Goal: Information Seeking & Learning: Learn about a topic

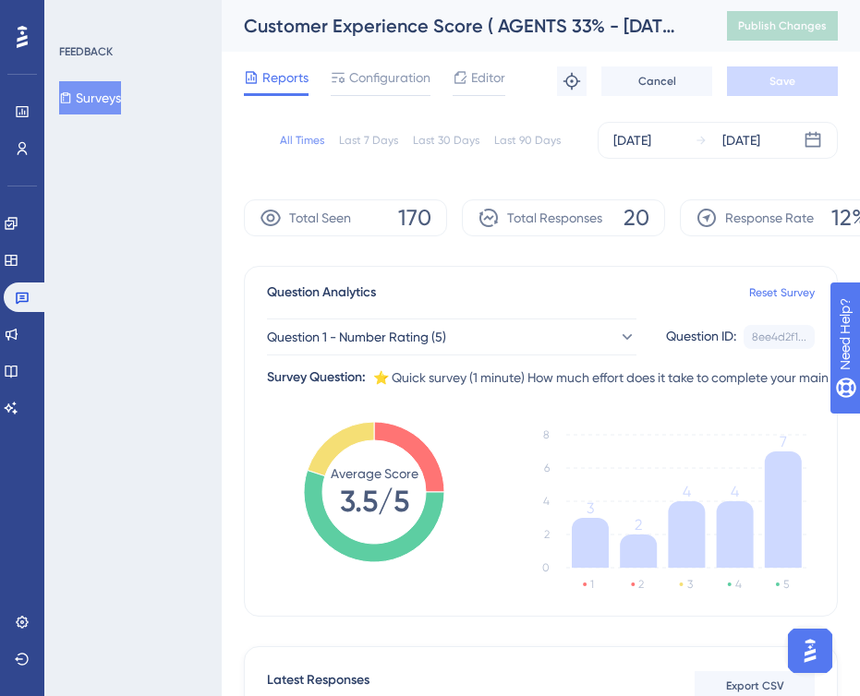
click at [646, 215] on span "20" at bounding box center [636, 218] width 26 height 30
drag, startPoint x: 617, startPoint y: 216, endPoint x: 729, endPoint y: 224, distance: 112.1
click at [729, 224] on div "Total Seen 170 Total Responses 20 Response Rate 12%" at bounding box center [541, 217] width 594 height 37
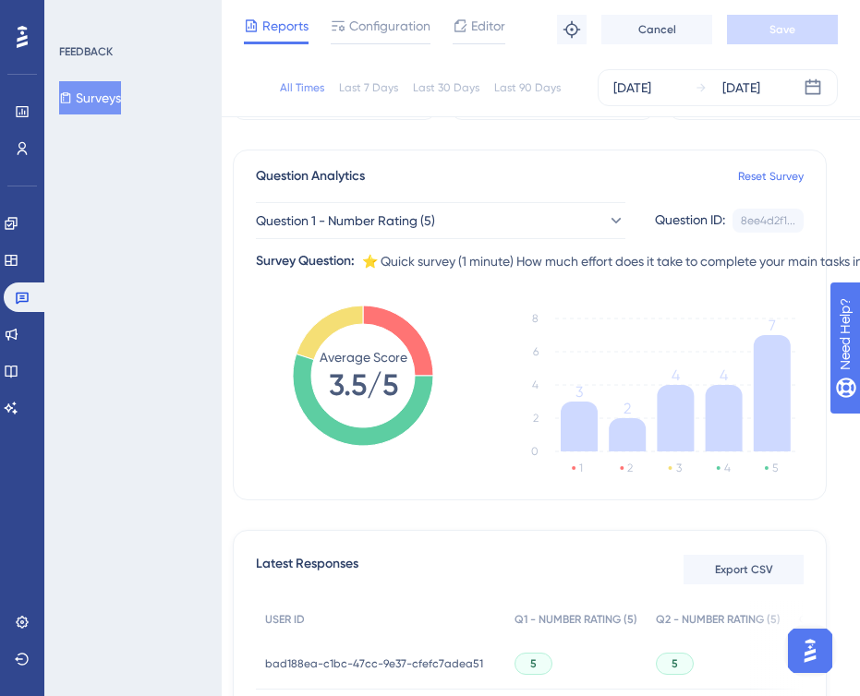
scroll to position [109, 0]
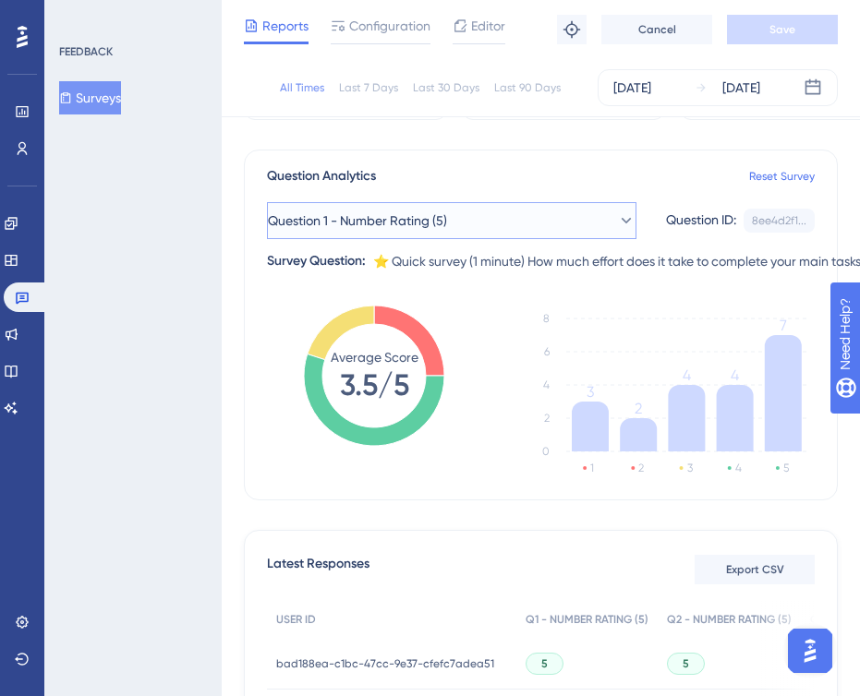
click at [507, 215] on button "Question 1 - Number Rating (5)" at bounding box center [451, 220] width 369 height 37
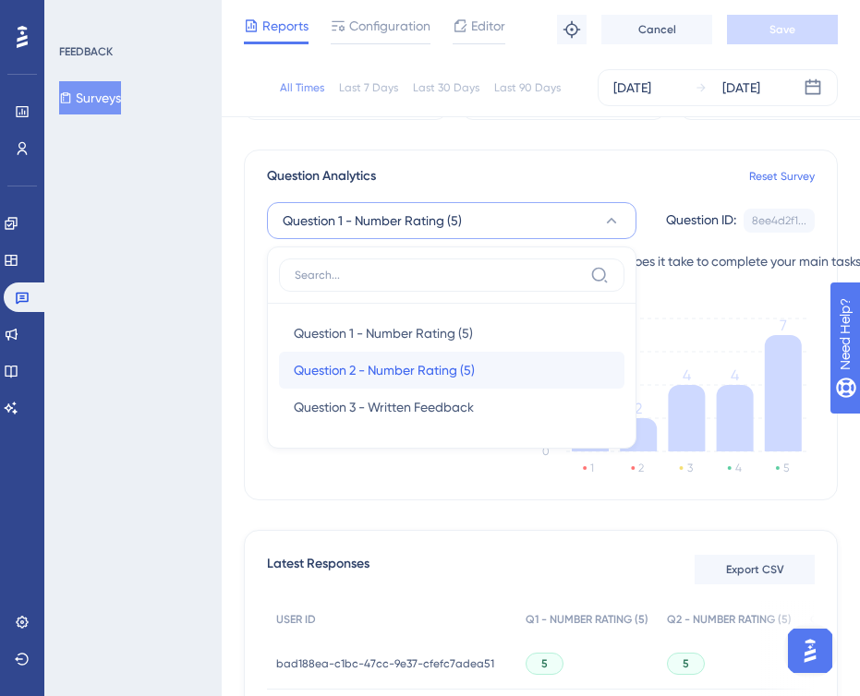
click at [399, 363] on span "Question 2 - Number Rating (5)" at bounding box center [384, 370] width 181 height 22
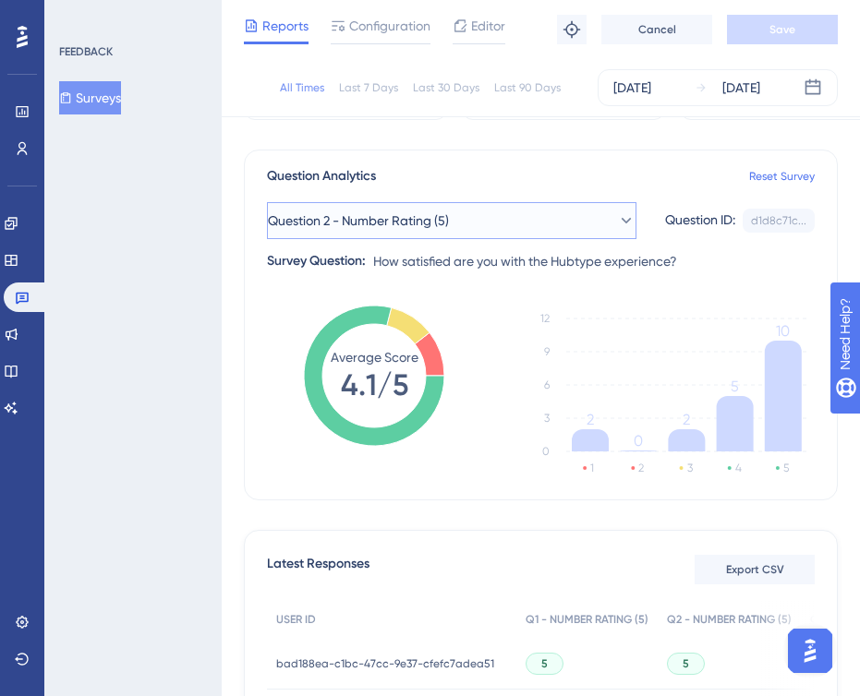
click at [497, 228] on button "Question 2 - Number Rating (5)" at bounding box center [451, 220] width 369 height 37
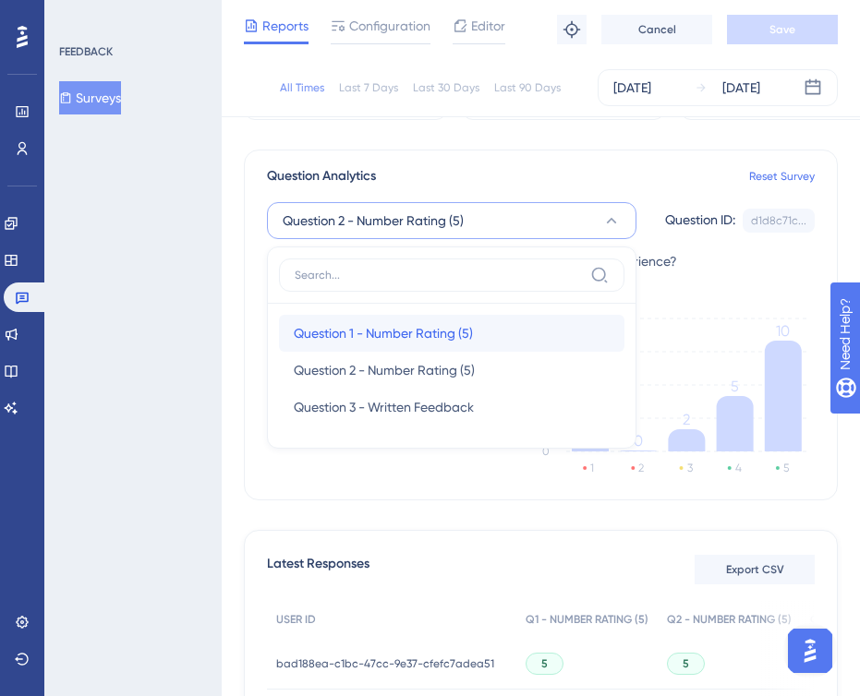
click at [366, 346] on div "Question 1 - Number Rating (5) Question 1 - Number Rating (5)" at bounding box center [452, 333] width 316 height 37
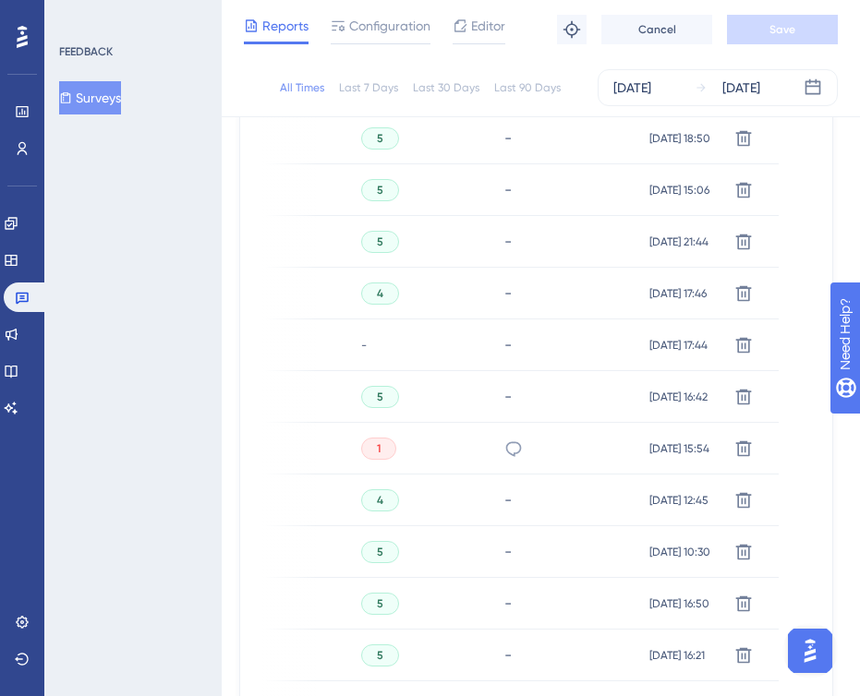
scroll to position [799, 5]
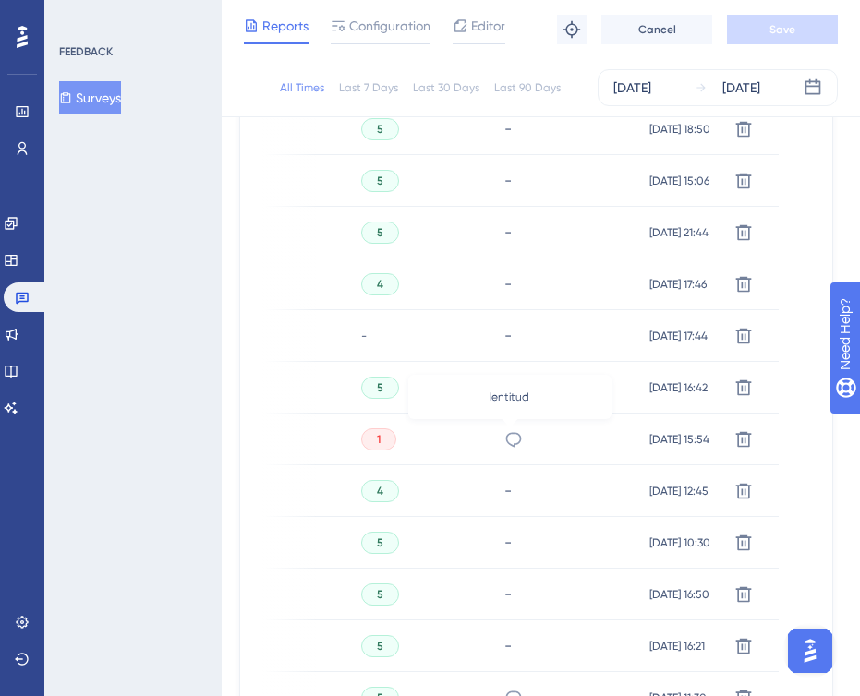
click at [516, 436] on icon at bounding box center [514, 439] width 16 height 15
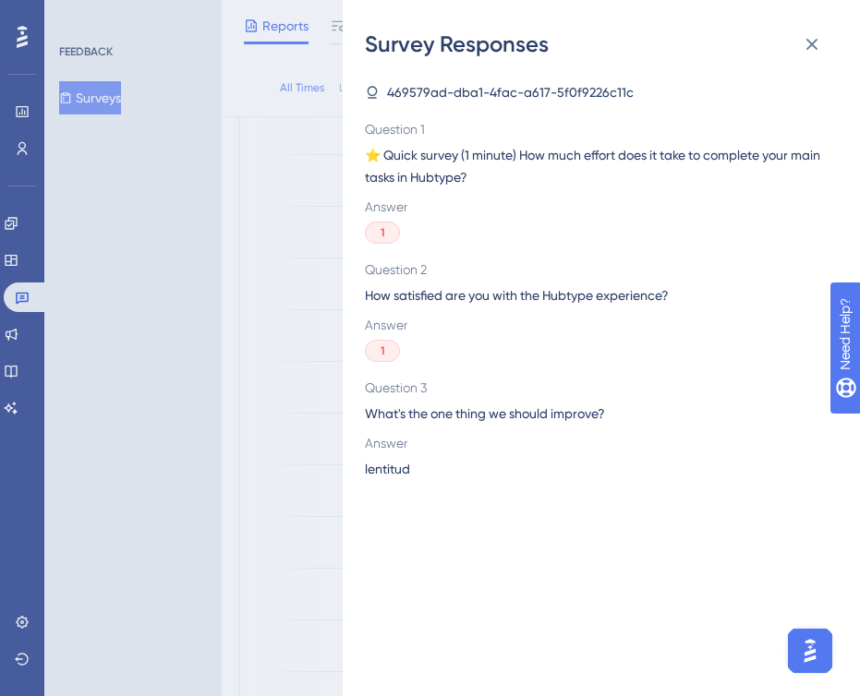
click at [378, 473] on span "lentitud" at bounding box center [387, 469] width 45 height 22
click at [274, 447] on div "Survey Responses 469579ad-dba1-4fac-a617-5f0f9226c11c Question 1 ⭐️ Quick surve…" at bounding box center [430, 348] width 860 height 696
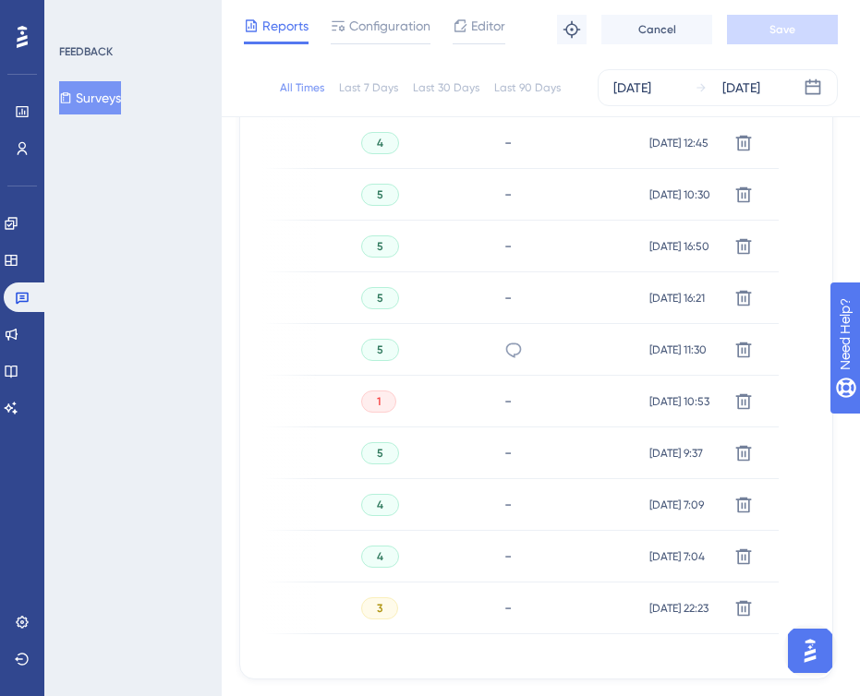
scroll to position [1200, 5]
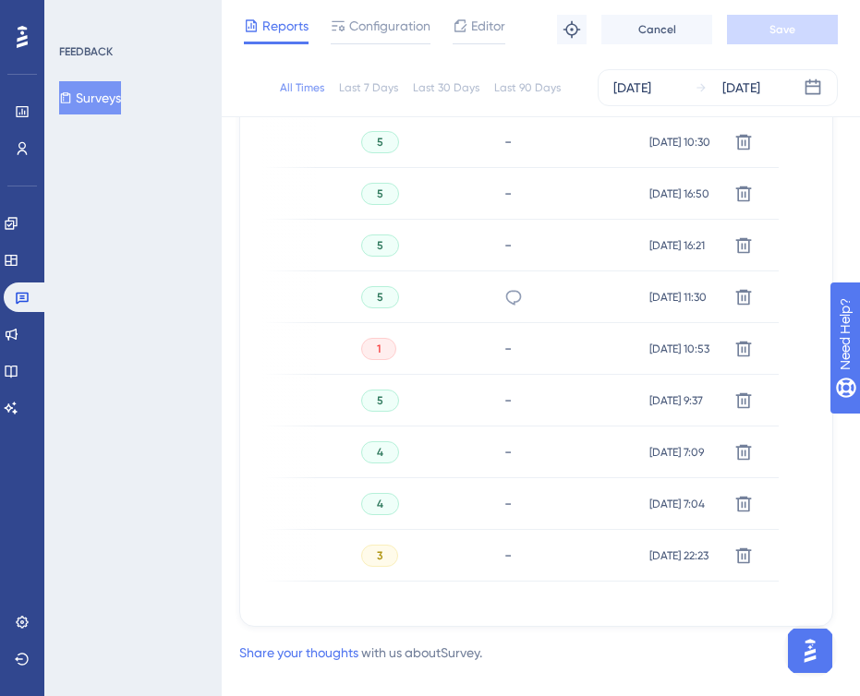
click at [513, 298] on icon at bounding box center [513, 297] width 18 height 18
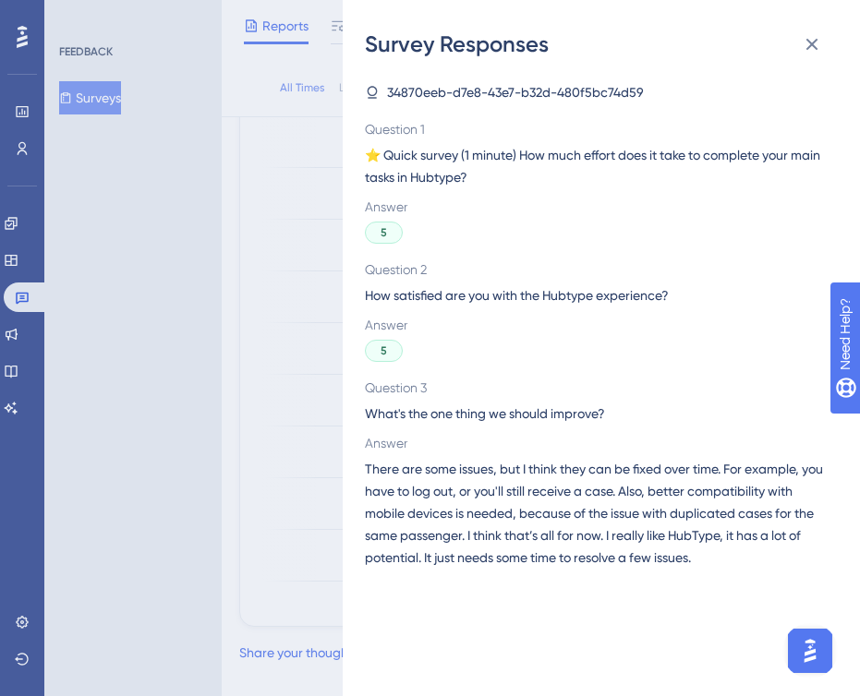
click at [451, 500] on span "There are some issues, but I think they can be fixed over time. For example, yo…" at bounding box center [594, 513] width 458 height 111
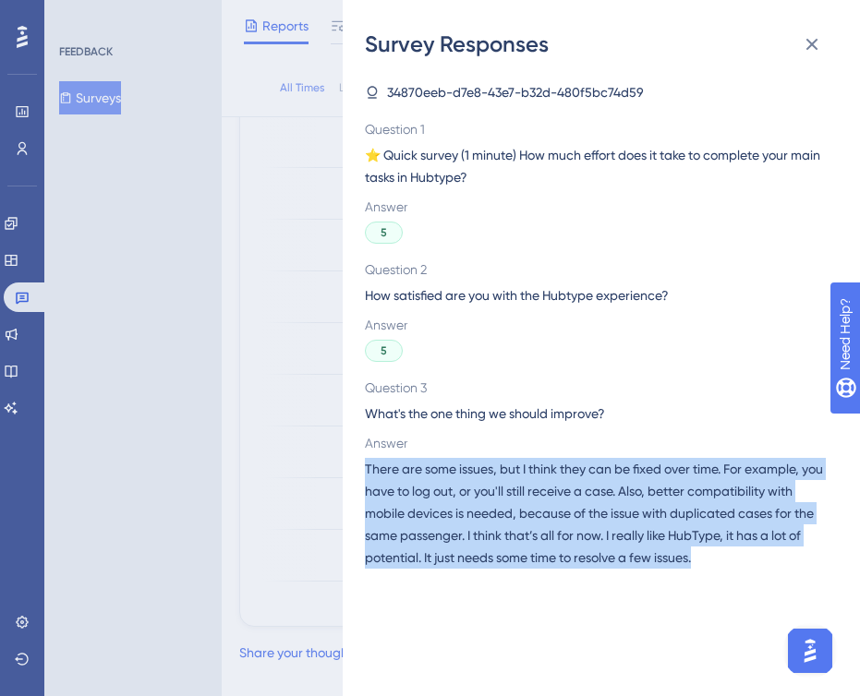
drag, startPoint x: 363, startPoint y: 462, endPoint x: 752, endPoint y: 567, distance: 402.8
click at [752, 567] on div "Survey Responses 34870eeb-d7e8-43e7-b32d-480f5bc74d59 Question 1 ⭐️ Quick surve…" at bounding box center [601, 348] width 517 height 696
